Goal: Browse casually: Explore the website without a specific task or goal

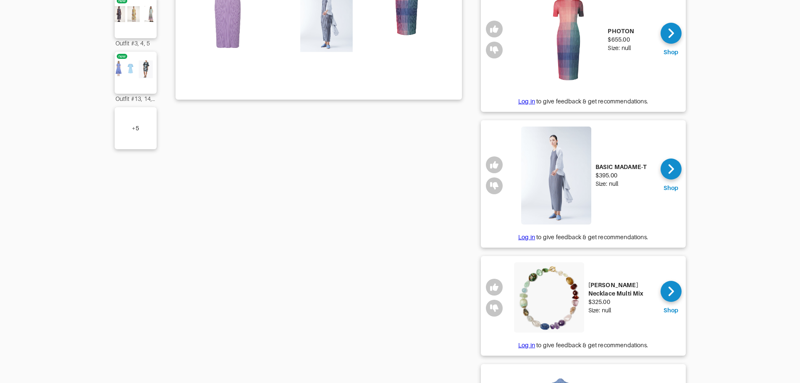
scroll to position [92, 0]
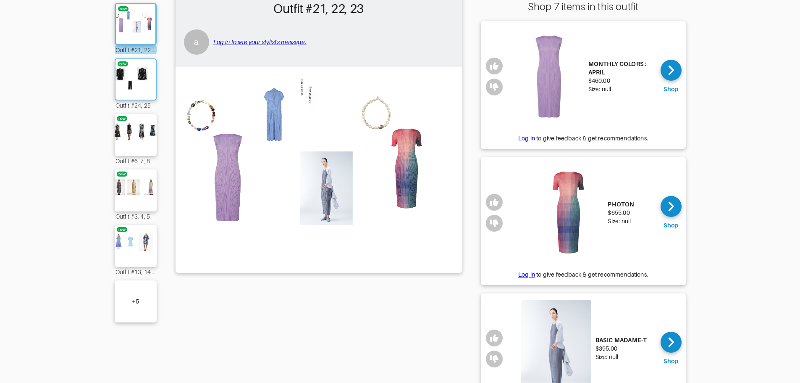
click at [133, 85] on img at bounding box center [135, 79] width 45 height 32
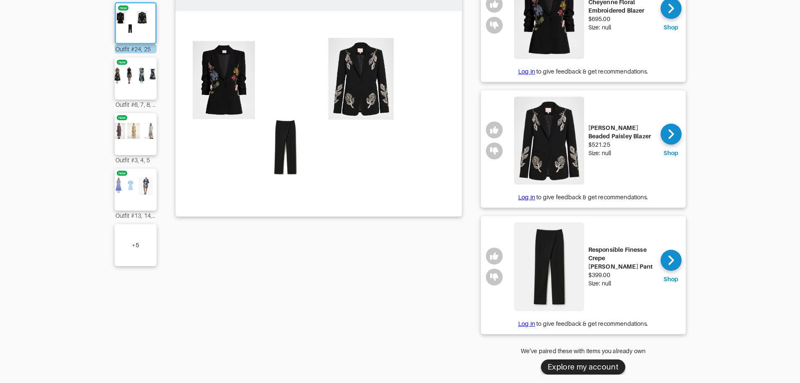
scroll to position [154, 0]
click at [130, 75] on img at bounding box center [135, 79] width 45 height 32
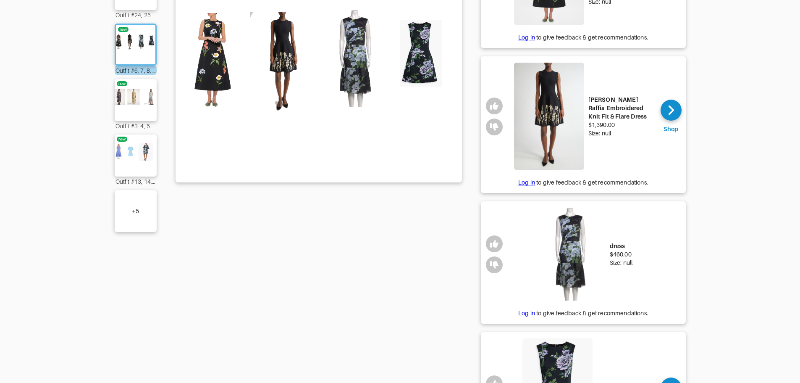
scroll to position [237, 0]
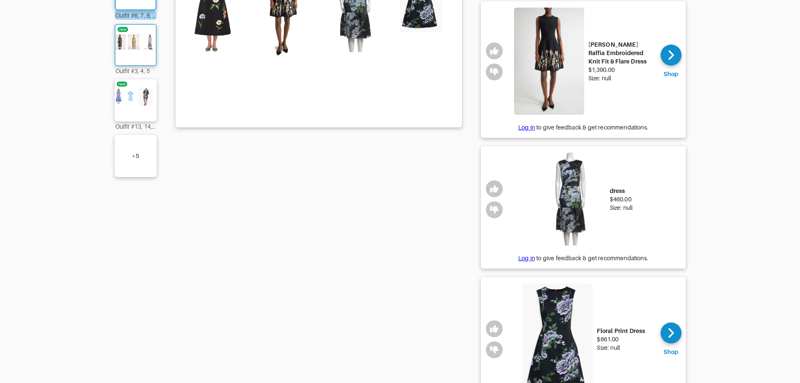
click at [136, 49] on img at bounding box center [135, 45] width 45 height 32
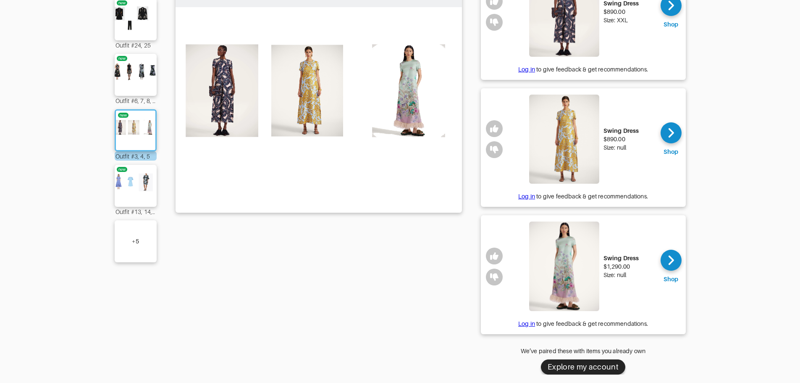
scroll to position [74, 0]
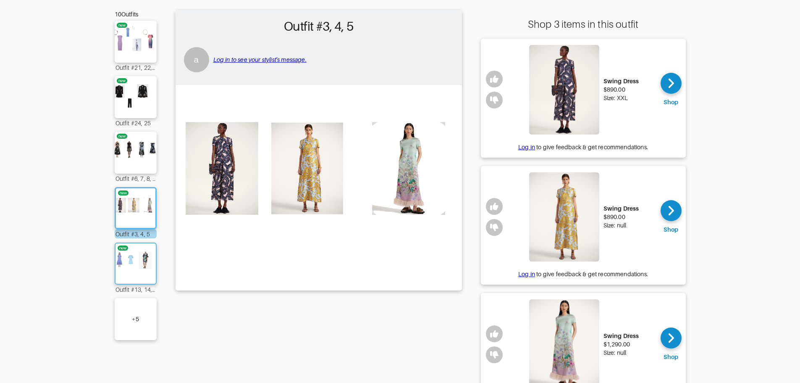
click at [135, 257] on img at bounding box center [135, 264] width 45 height 32
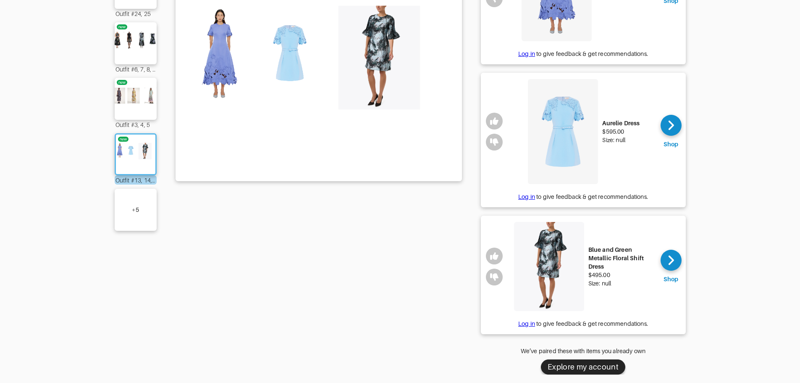
scroll to position [190, 0]
click at [134, 205] on div "+ 5" at bounding box center [135, 209] width 7 height 8
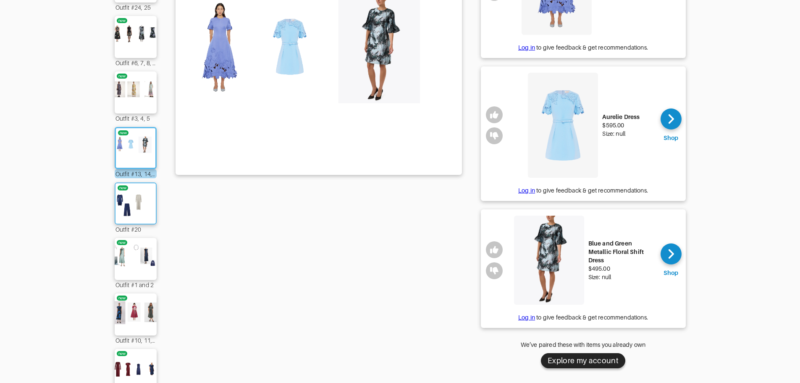
click at [137, 205] on img at bounding box center [135, 203] width 45 height 32
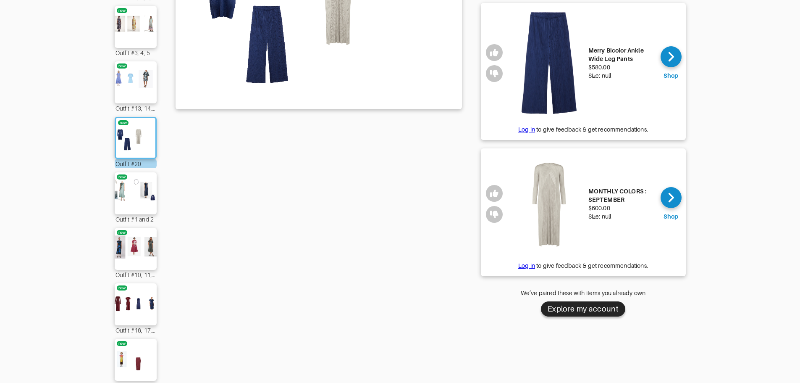
scroll to position [274, 0]
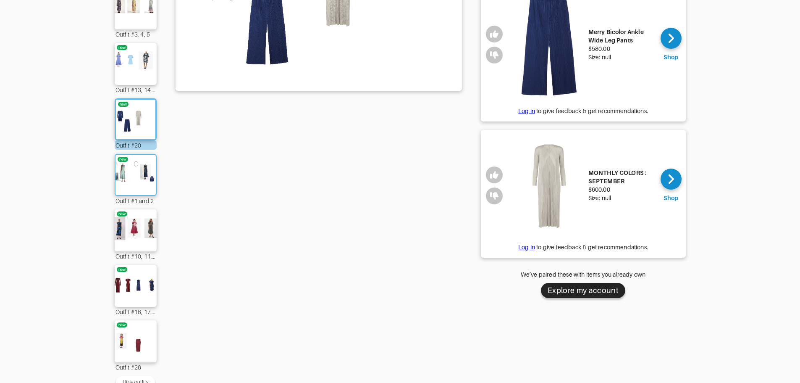
click at [132, 176] on img at bounding box center [135, 175] width 45 height 32
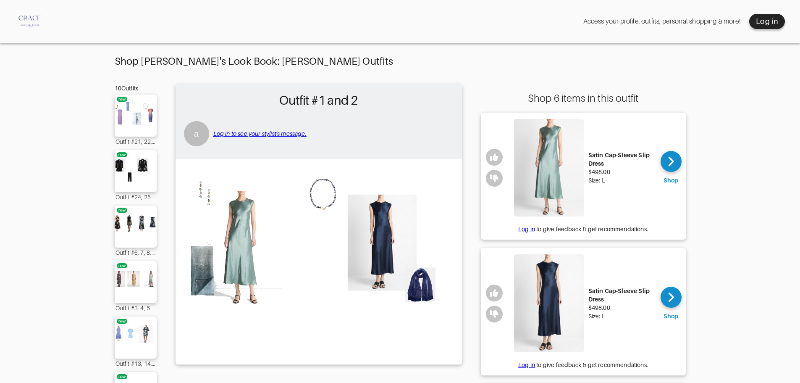
click at [556, 172] on img at bounding box center [549, 167] width 70 height 97
click at [674, 164] on icon at bounding box center [671, 161] width 6 height 13
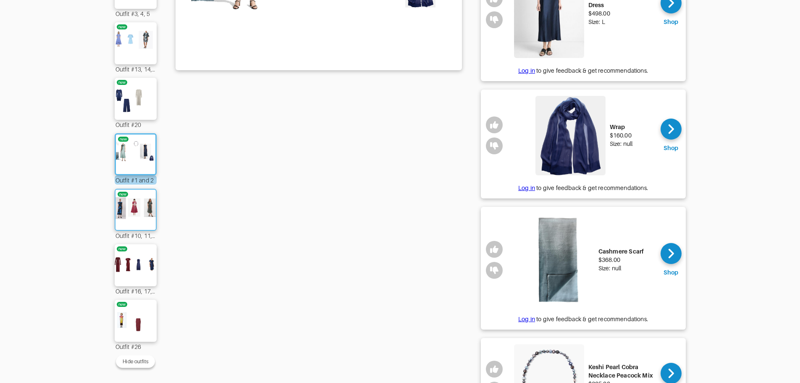
click at [131, 211] on img at bounding box center [135, 210] width 45 height 32
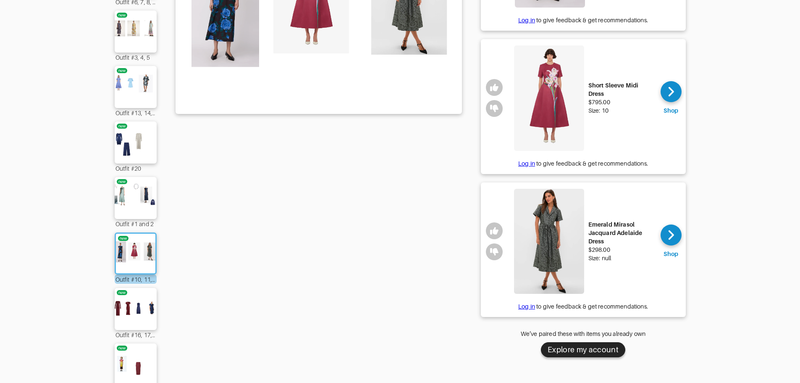
scroll to position [294, 0]
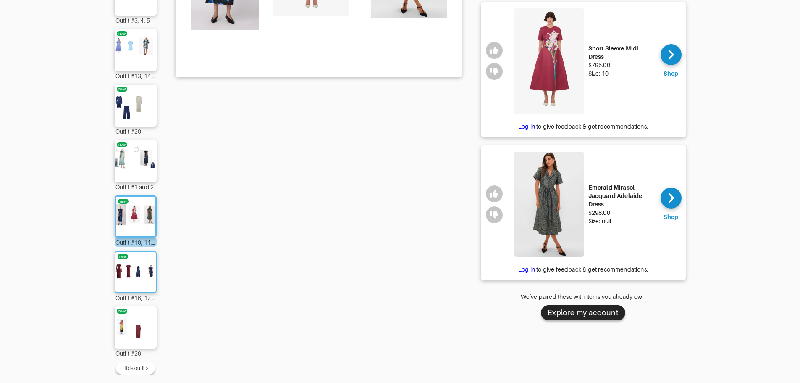
click at [137, 273] on img at bounding box center [135, 272] width 45 height 32
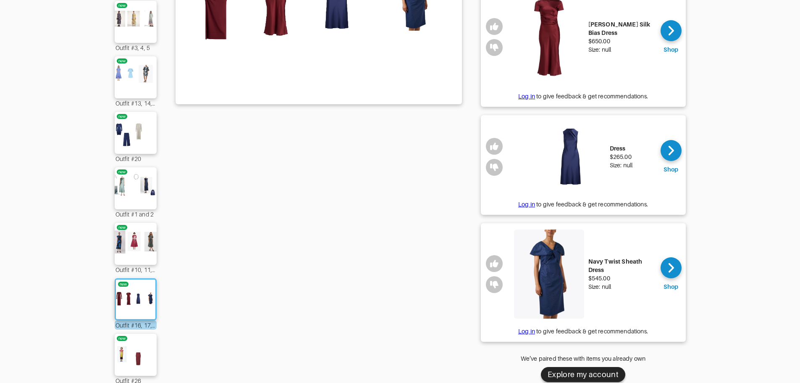
scroll to position [294, 0]
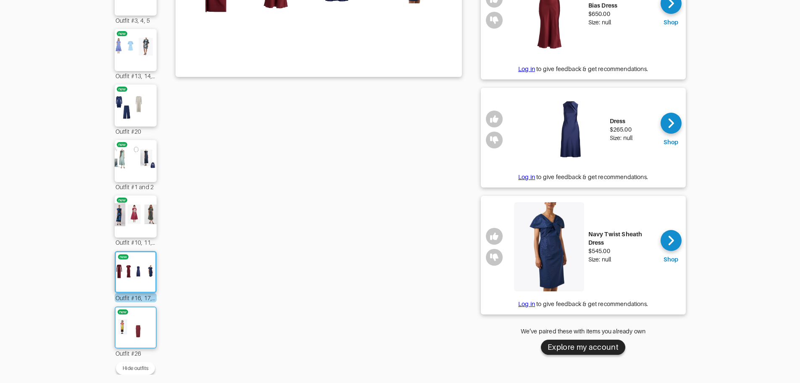
click at [132, 317] on img at bounding box center [135, 327] width 45 height 32
